Goal: Task Accomplishment & Management: Use online tool/utility

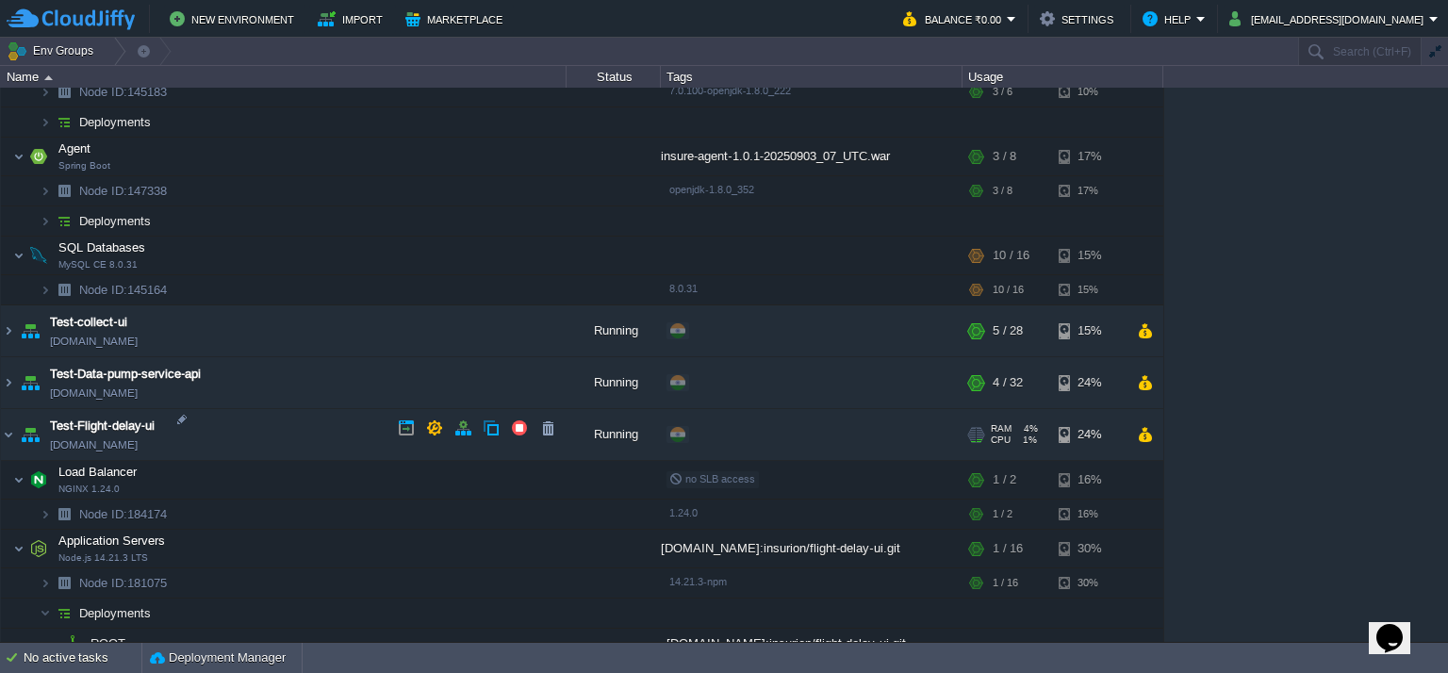
click at [18, 419] on img at bounding box center [30, 434] width 26 height 51
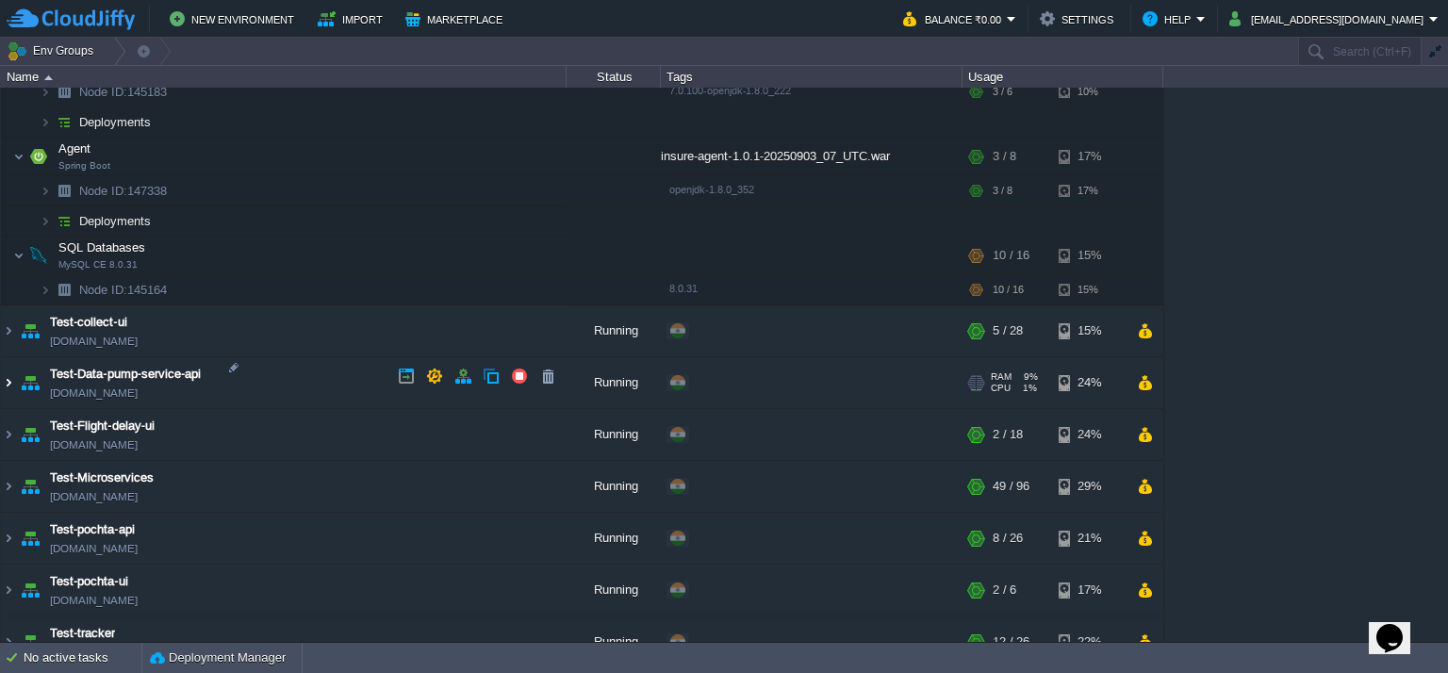
click at [8, 376] on img at bounding box center [8, 382] width 15 height 51
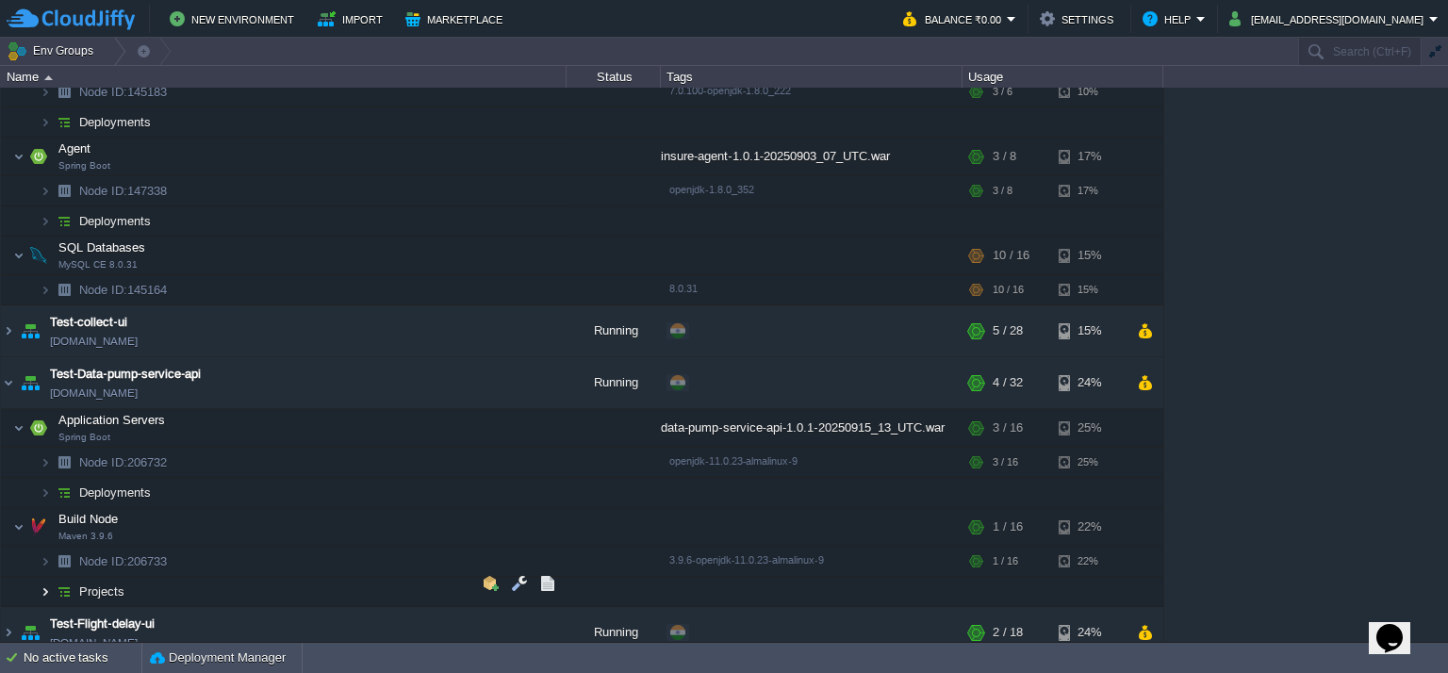
click at [40, 587] on img at bounding box center [45, 591] width 11 height 29
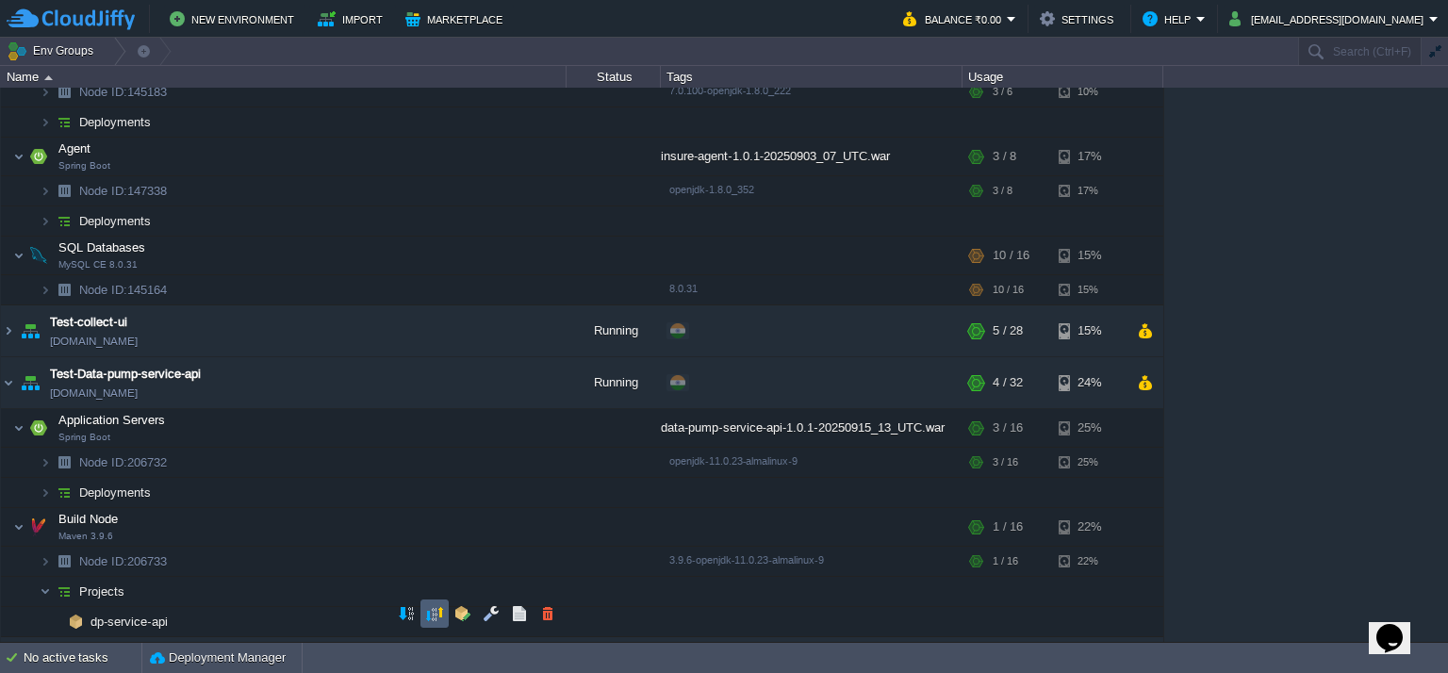
click at [423, 610] on td at bounding box center [435, 614] width 28 height 28
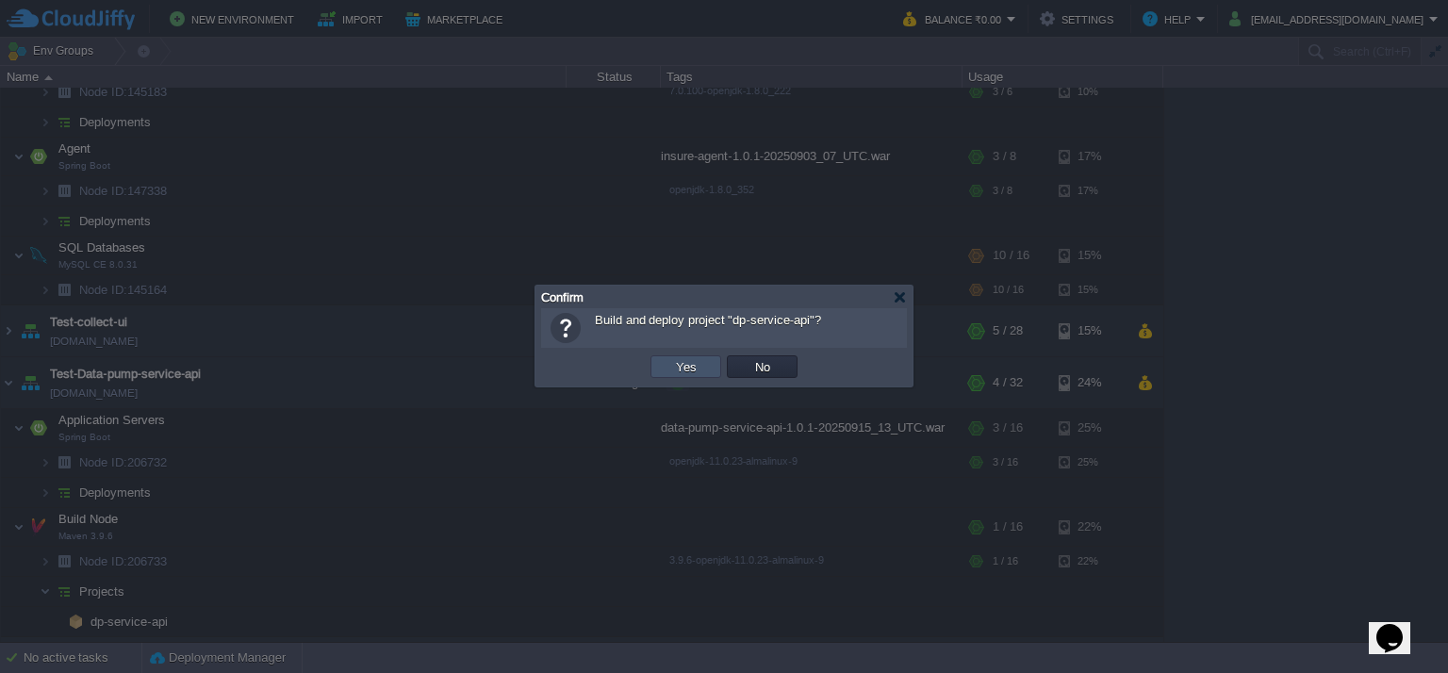
click at [692, 358] on button "Yes" at bounding box center [686, 366] width 32 height 17
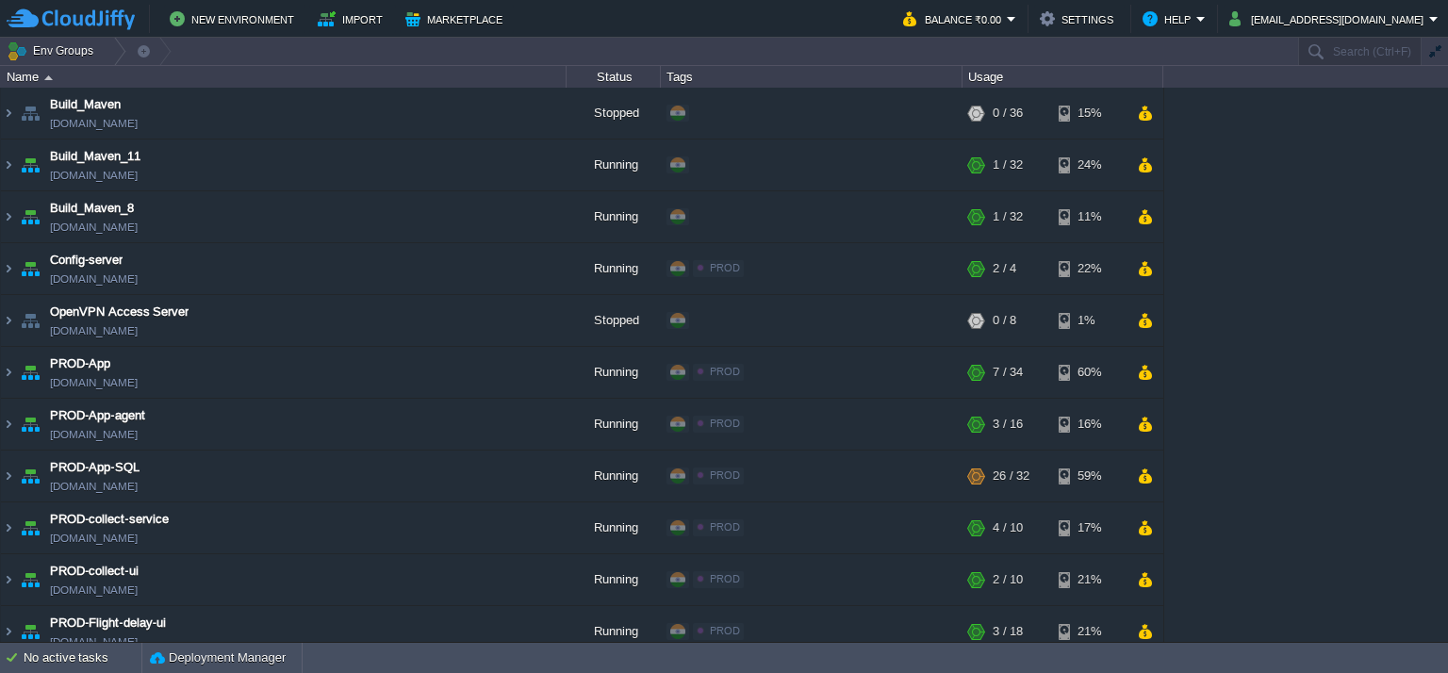
scroll to position [841, 0]
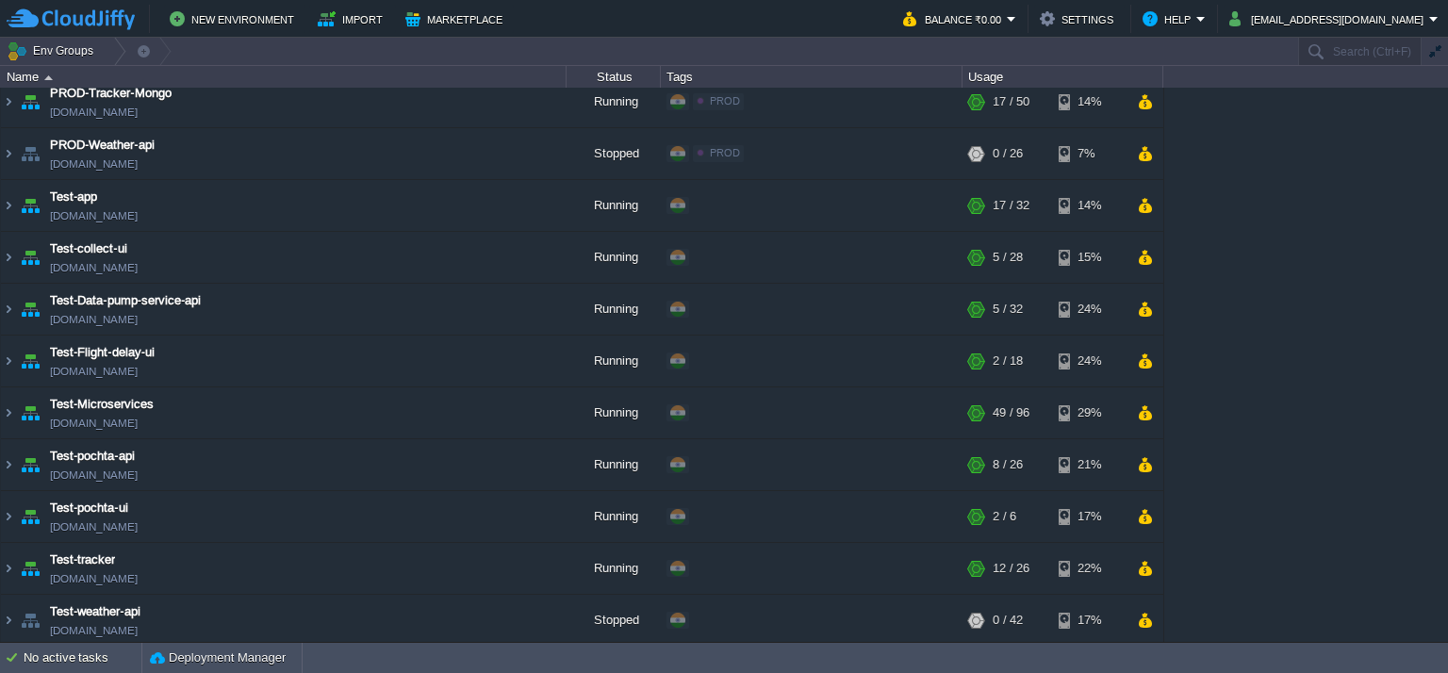
click at [8, 303] on img at bounding box center [8, 309] width 15 height 51
